Goal: Information Seeking & Learning: Learn about a topic

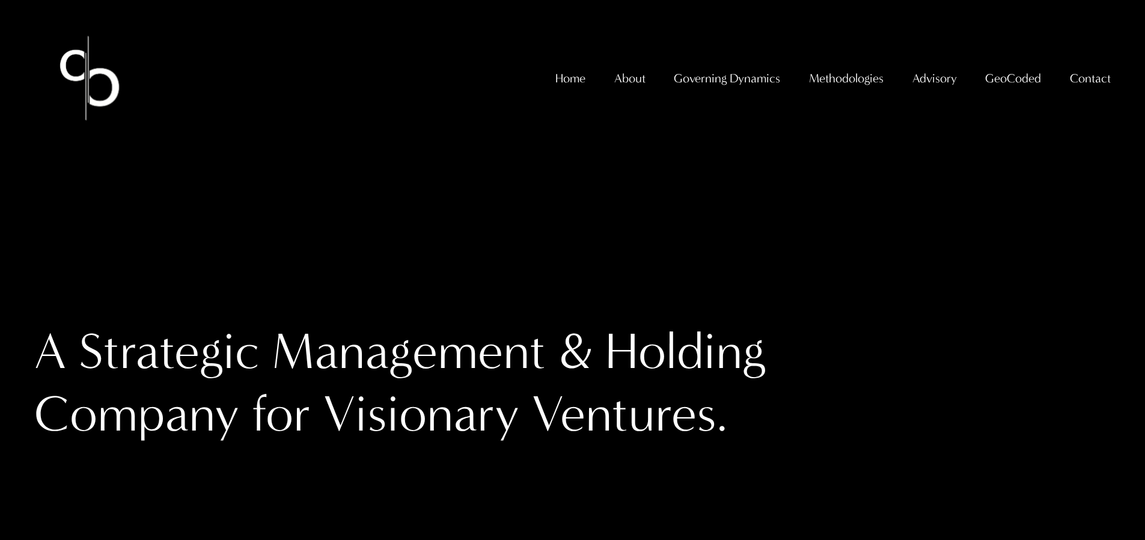
click at [0, 0] on span "GeoCoded Special Reports" at bounding box center [0, 0] width 0 height 0
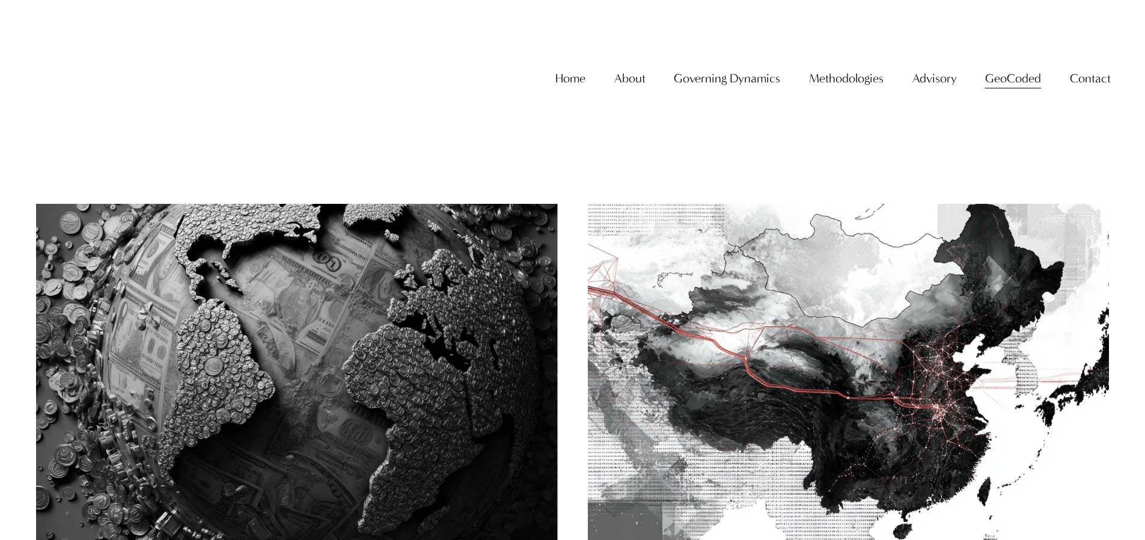
click at [388, 336] on img at bounding box center [296, 378] width 527 height 352
